Goal: Use online tool/utility: Utilize a website feature to perform a specific function

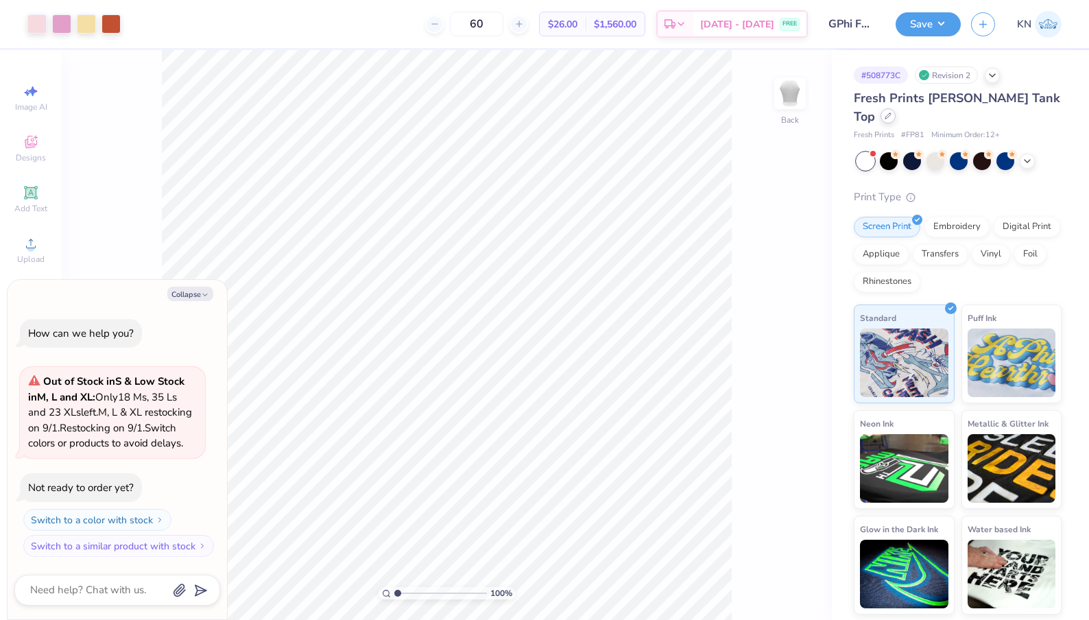
click at [896, 108] on div at bounding box center [888, 115] width 15 height 15
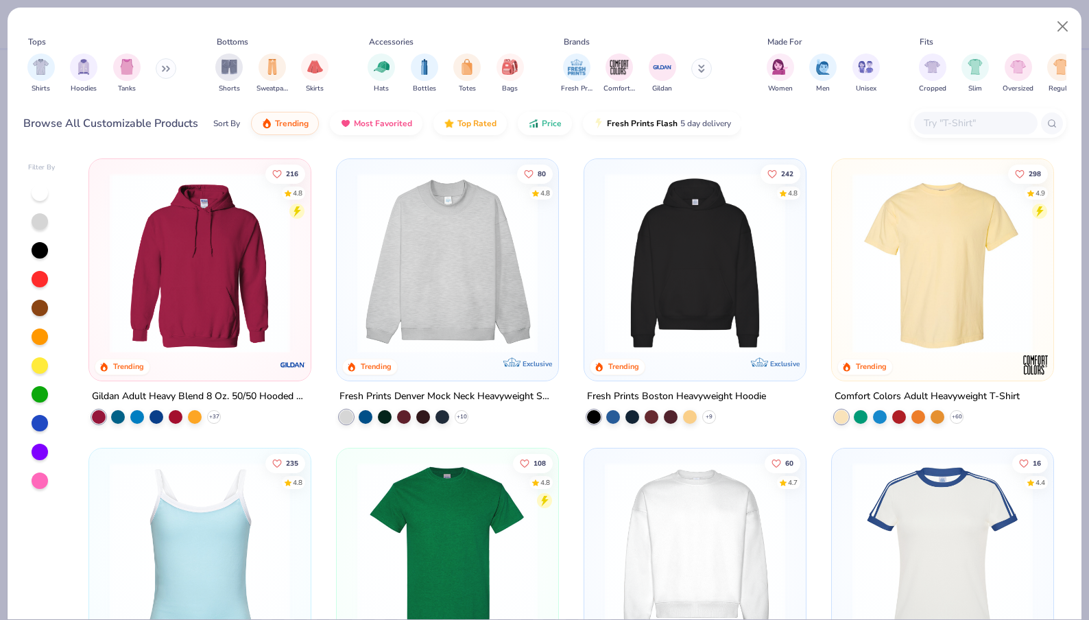
type textarea "x"
click at [966, 119] on input "text" at bounding box center [976, 123] width 106 height 16
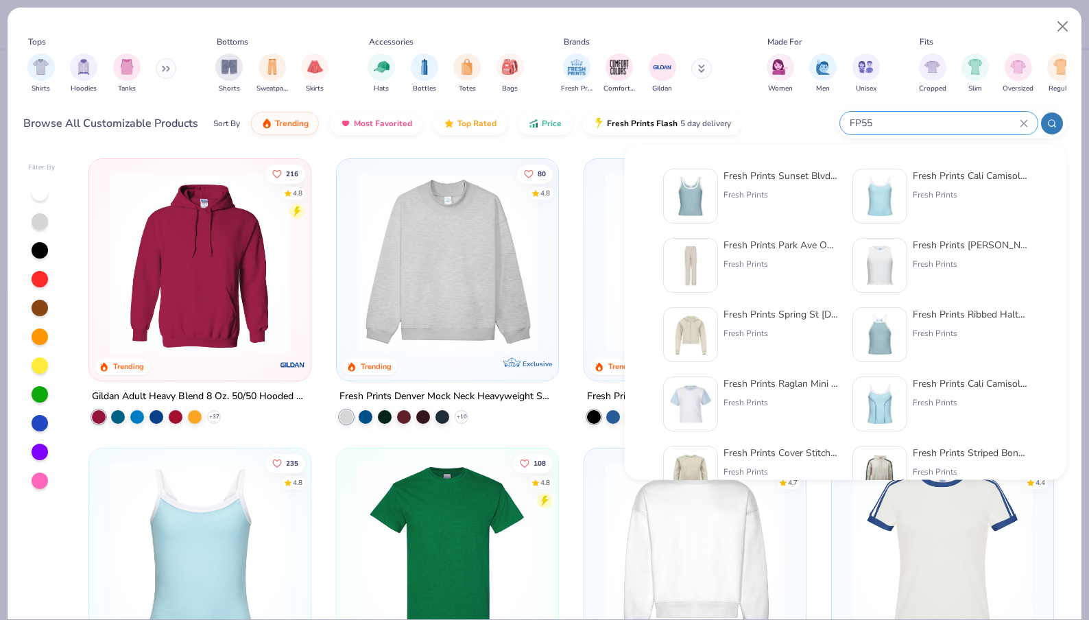
type input "FP55"
click at [702, 185] on img at bounding box center [691, 196] width 43 height 43
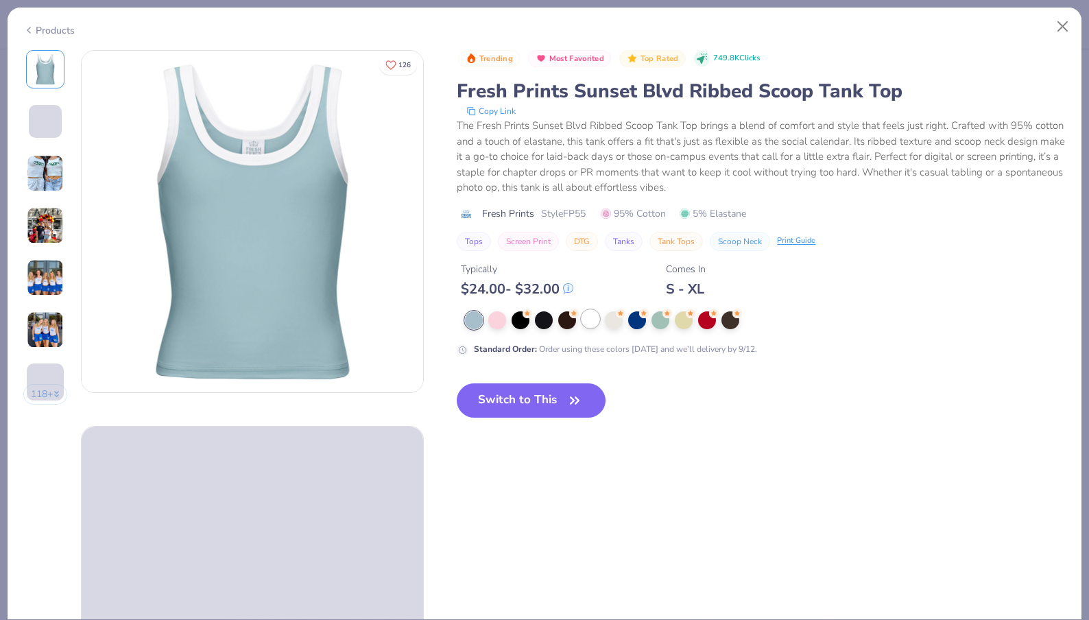
click at [589, 321] on div at bounding box center [591, 319] width 18 height 18
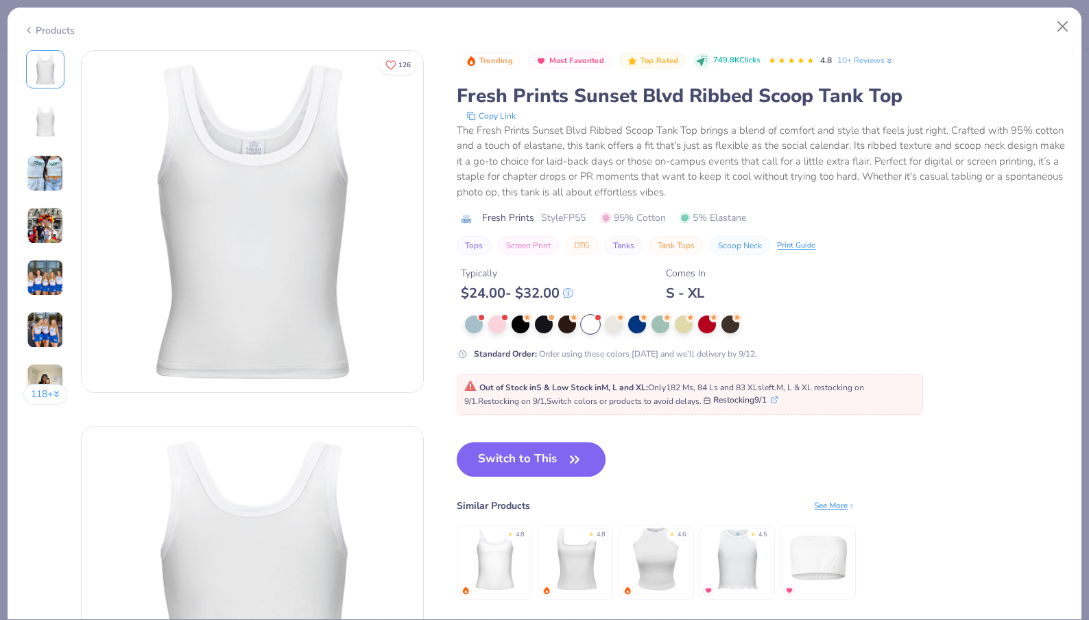
click at [512, 460] on button "Switch to This" at bounding box center [531, 459] width 149 height 34
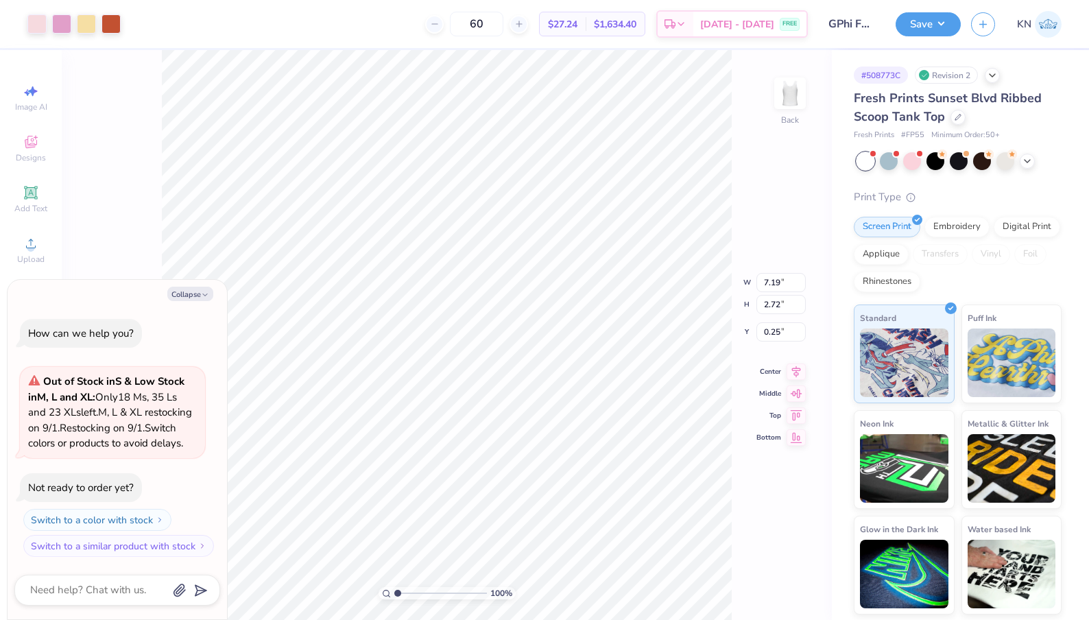
type textarea "x"
type input "1.58"
click at [796, 357] on icon at bounding box center [796, 359] width 19 height 16
type textarea "x"
type input "1.03"
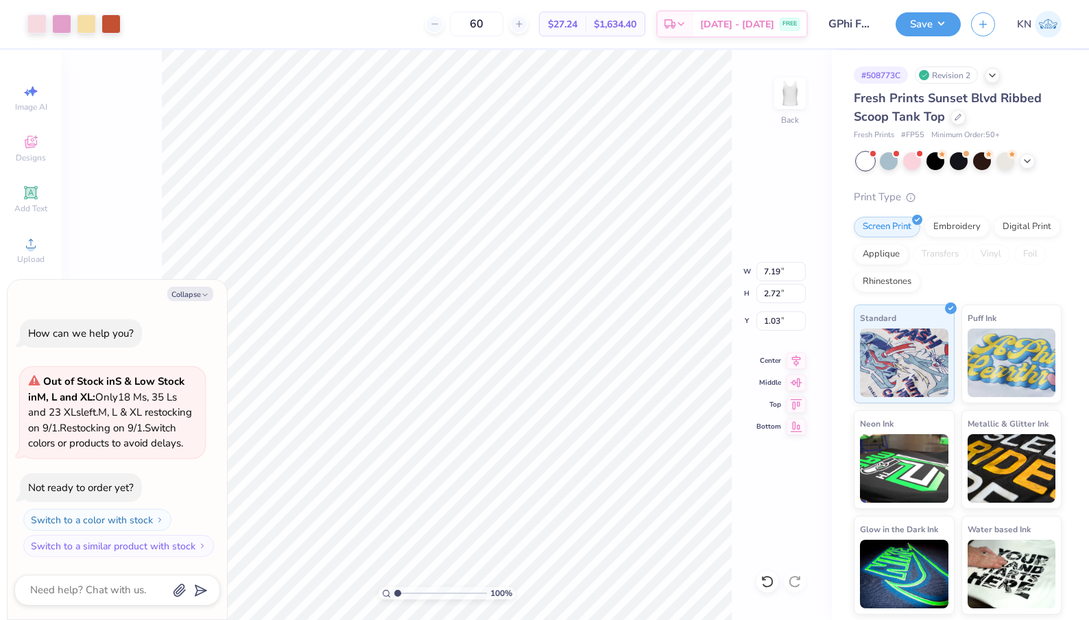
type textarea "x"
type input "1.24"
type textarea "x"
type input "1.38"
click at [933, 24] on button "Save" at bounding box center [928, 22] width 65 height 24
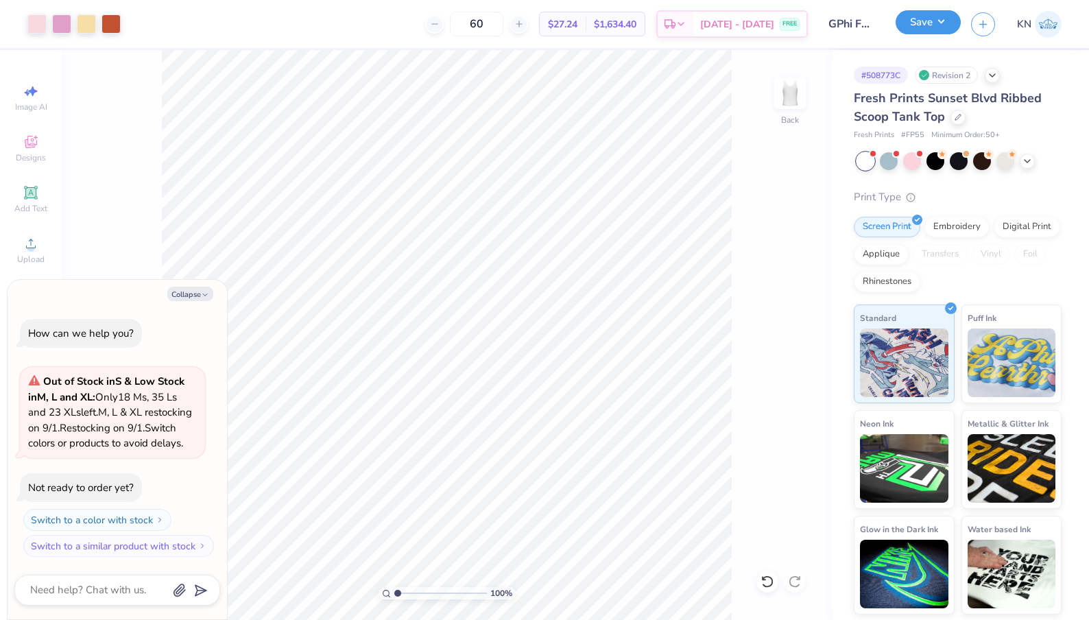
type textarea "x"
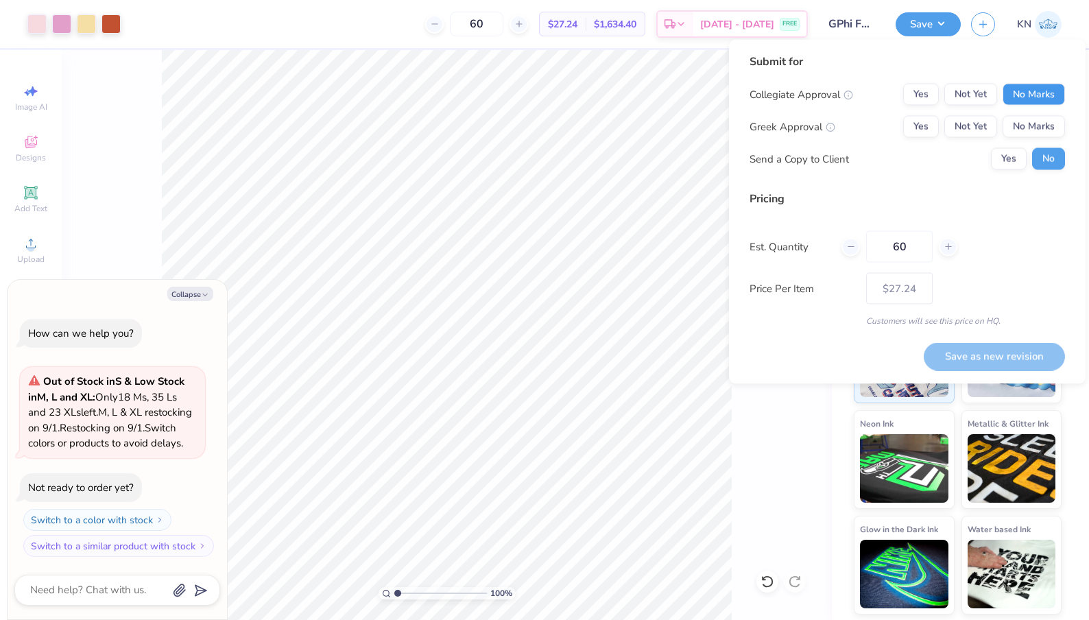
click at [1048, 96] on button "No Marks" at bounding box center [1034, 95] width 62 height 22
click at [930, 129] on button "Yes" at bounding box center [922, 127] width 36 height 22
click at [977, 359] on button "Save as new revision" at bounding box center [994, 356] width 141 height 28
type input "$27.24"
type textarea "x"
